Goal: Transaction & Acquisition: Purchase product/service

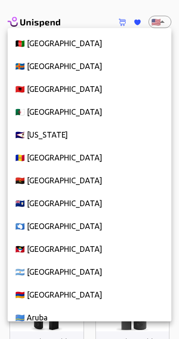
scroll to position [5196, 0]
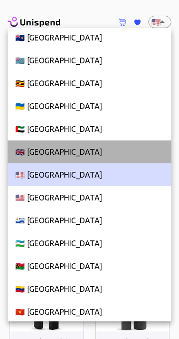
click at [80, 148] on li "🇬🇧 [GEOGRAPHIC_DATA]" at bounding box center [89, 152] width 163 height 23
type input "GB"
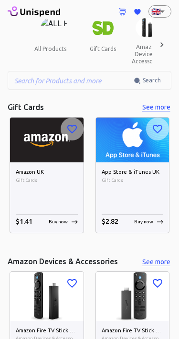
scroll to position [0, 0]
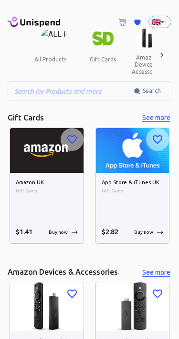
click at [94, 40] on img at bounding box center [102, 39] width 21 height 20
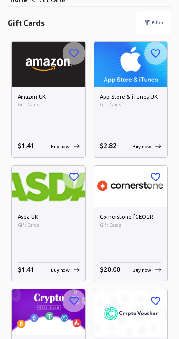
scroll to position [88, 0]
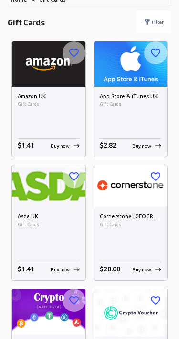
click at [64, 98] on h6 "Amazon UK" at bounding box center [49, 96] width 62 height 9
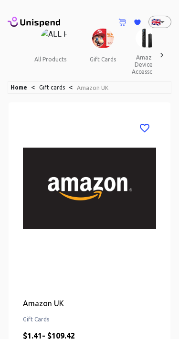
click at [97, 51] on button "gift cards" at bounding box center [102, 59] width 43 height 23
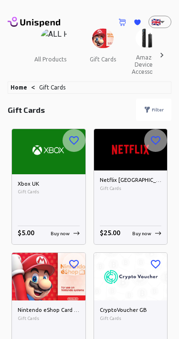
click at [54, 56] on button "all products" at bounding box center [50, 59] width 47 height 23
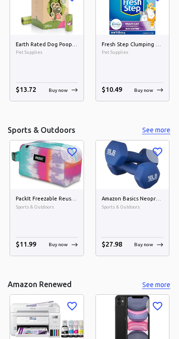
scroll to position [3389, 0]
